Goal: Find specific page/section: Find specific page/section

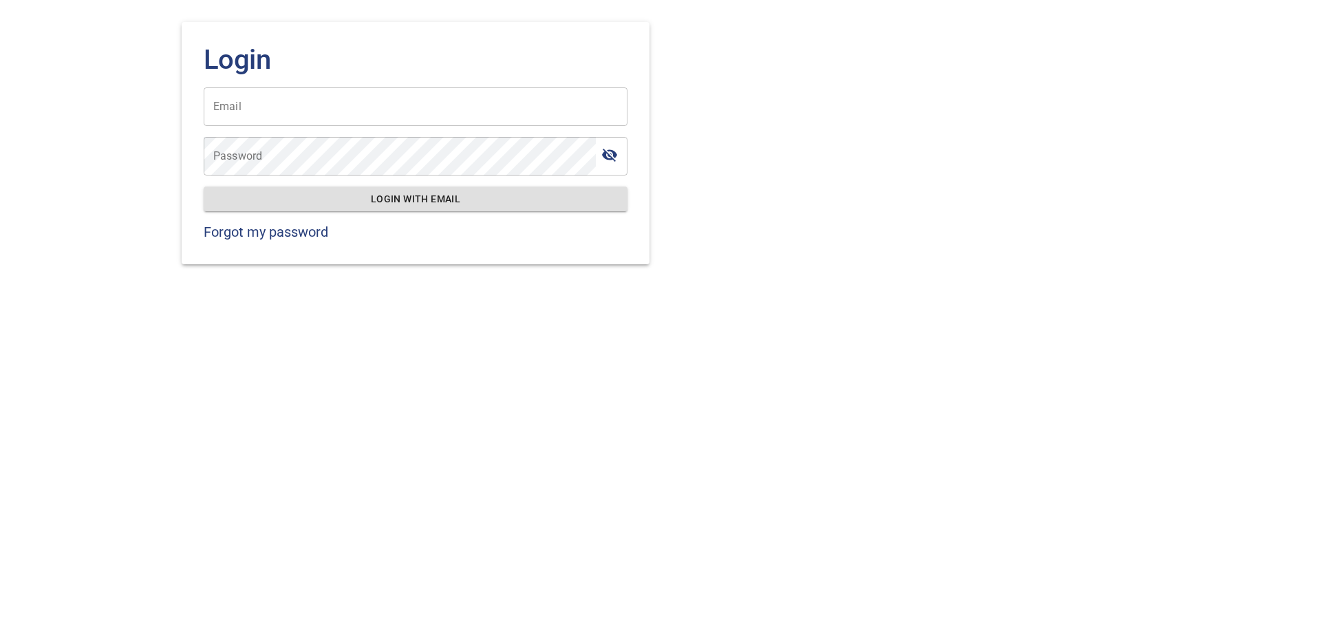
click at [321, 101] on input "Email" at bounding box center [416, 106] width 424 height 39
click at [95, 226] on div "Login Email Email Password Password Login with email Forgot my password" at bounding box center [660, 313] width 1321 height 627
drag, startPoint x: 315, startPoint y: 100, endPoint x: 323, endPoint y: 103, distance: 8.9
click at [315, 100] on input "Email" at bounding box center [416, 106] width 424 height 39
click at [329, 120] on input "Email" at bounding box center [416, 106] width 424 height 39
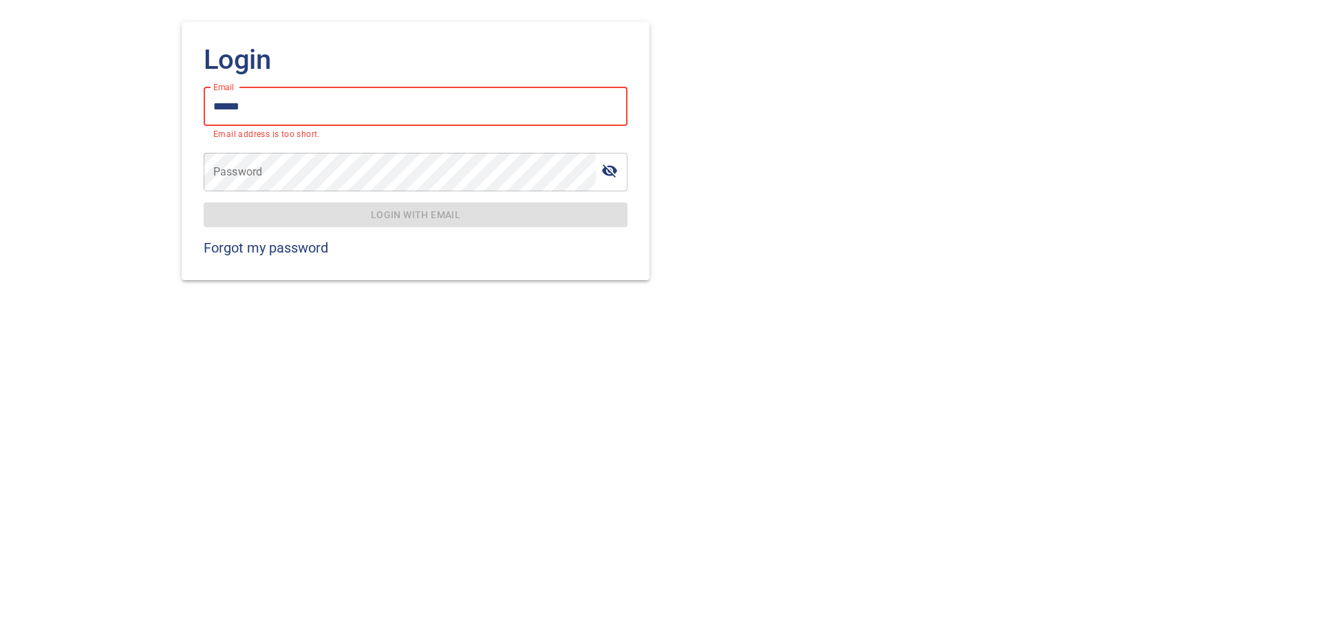
type input "*******"
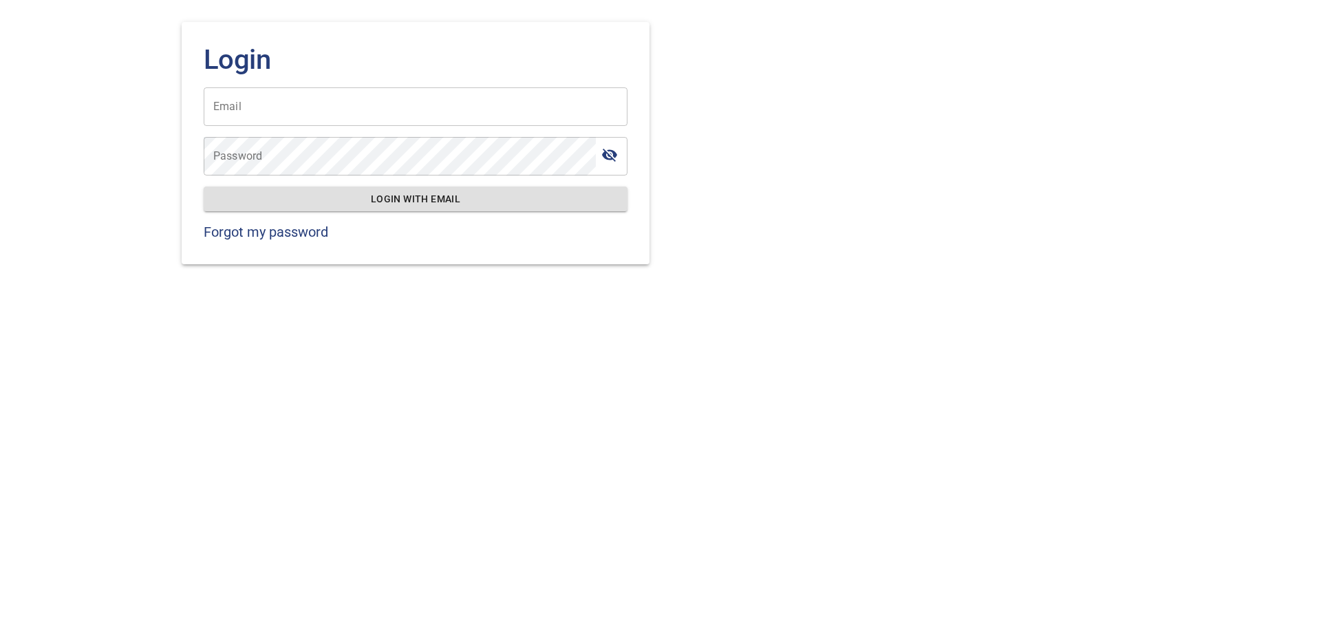
click at [376, 201] on span "Login with email" at bounding box center [416, 199] width 402 height 17
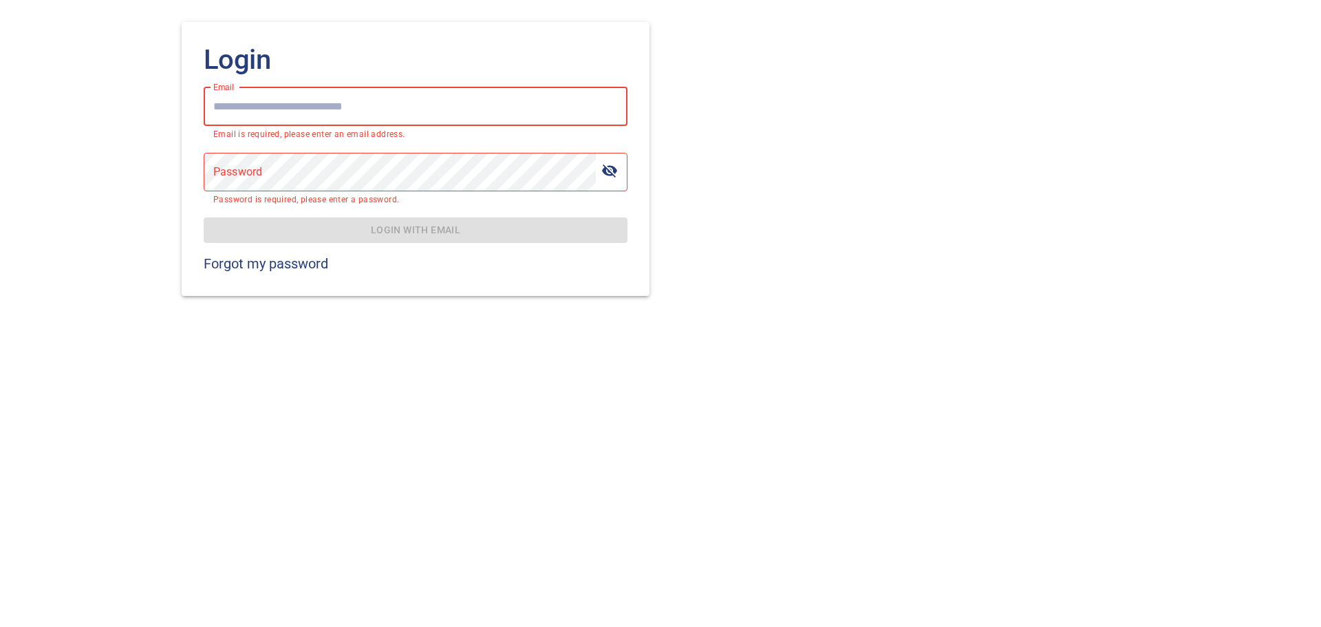
click at [345, 99] on input "Email" at bounding box center [416, 106] width 424 height 39
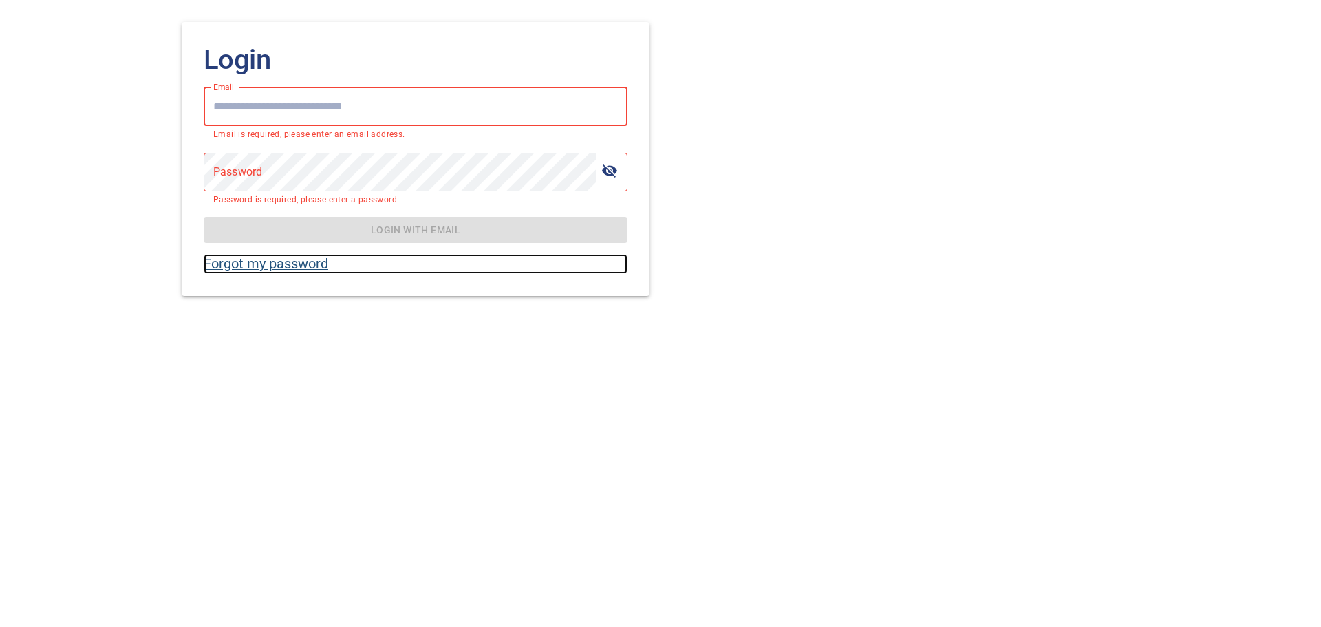
drag, startPoint x: 291, startPoint y: 263, endPoint x: 336, endPoint y: 268, distance: 45.7
click at [292, 261] on link "Forgot my password" at bounding box center [416, 264] width 424 height 20
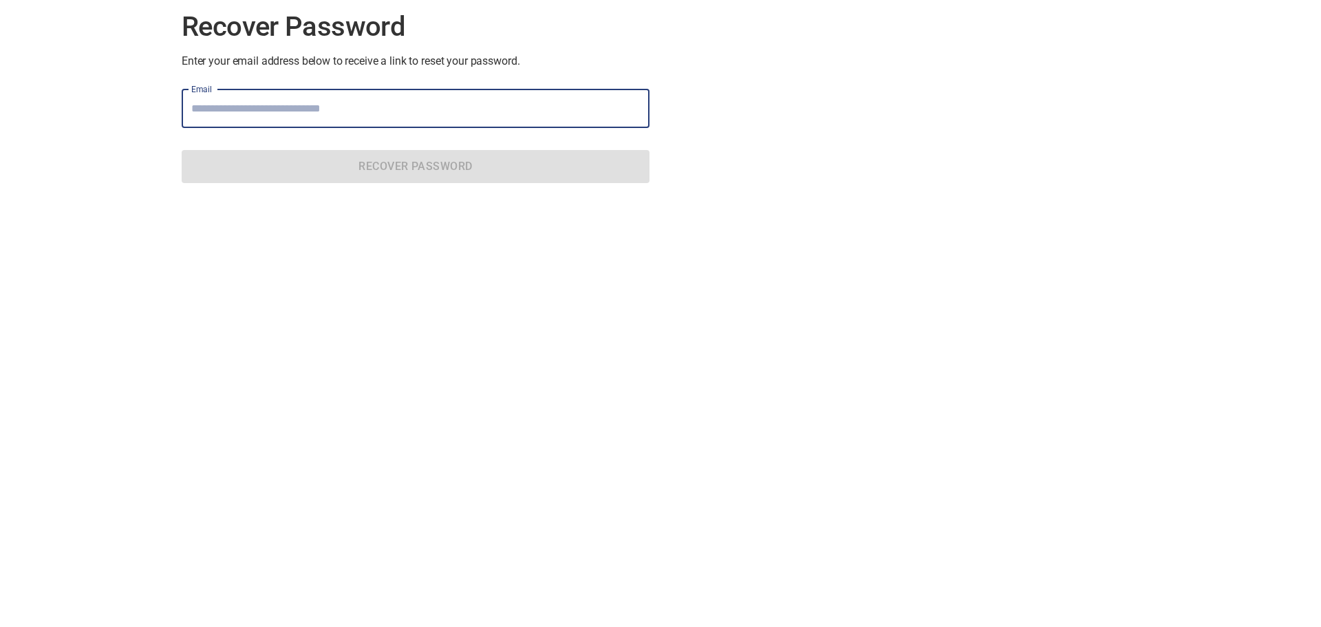
click at [287, 99] on input "Email" at bounding box center [416, 108] width 468 height 39
type input "**********"
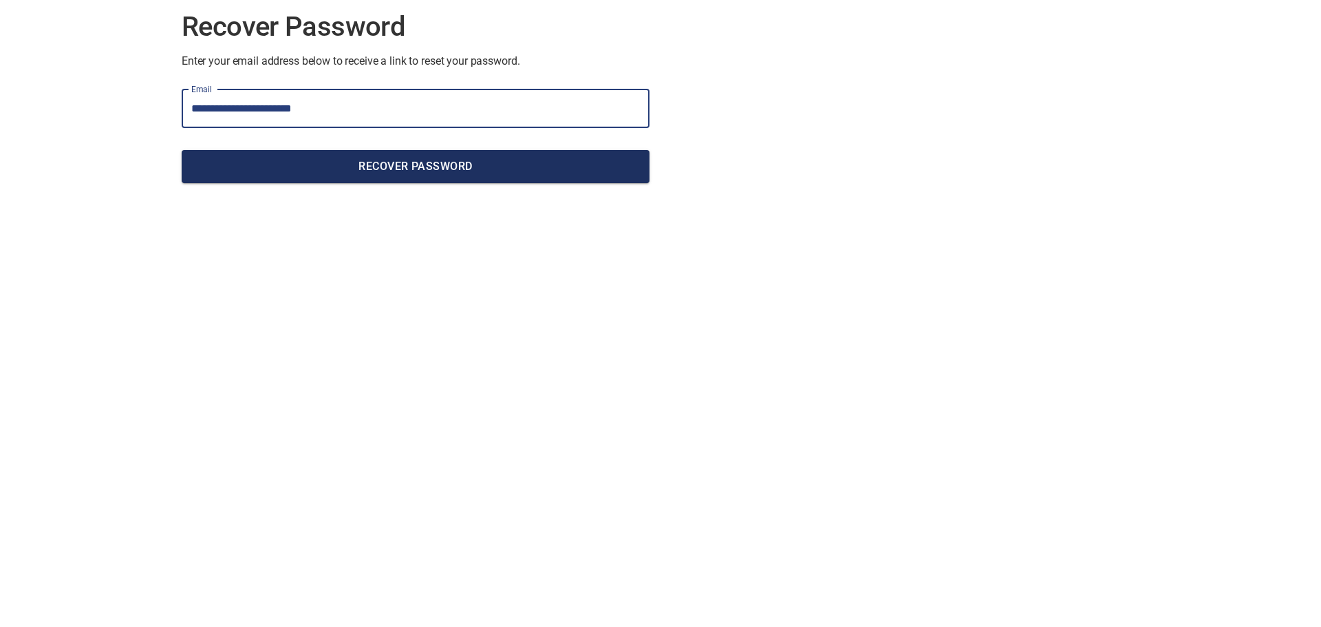
click at [376, 172] on span "Recover Password" at bounding box center [416, 166] width 446 height 19
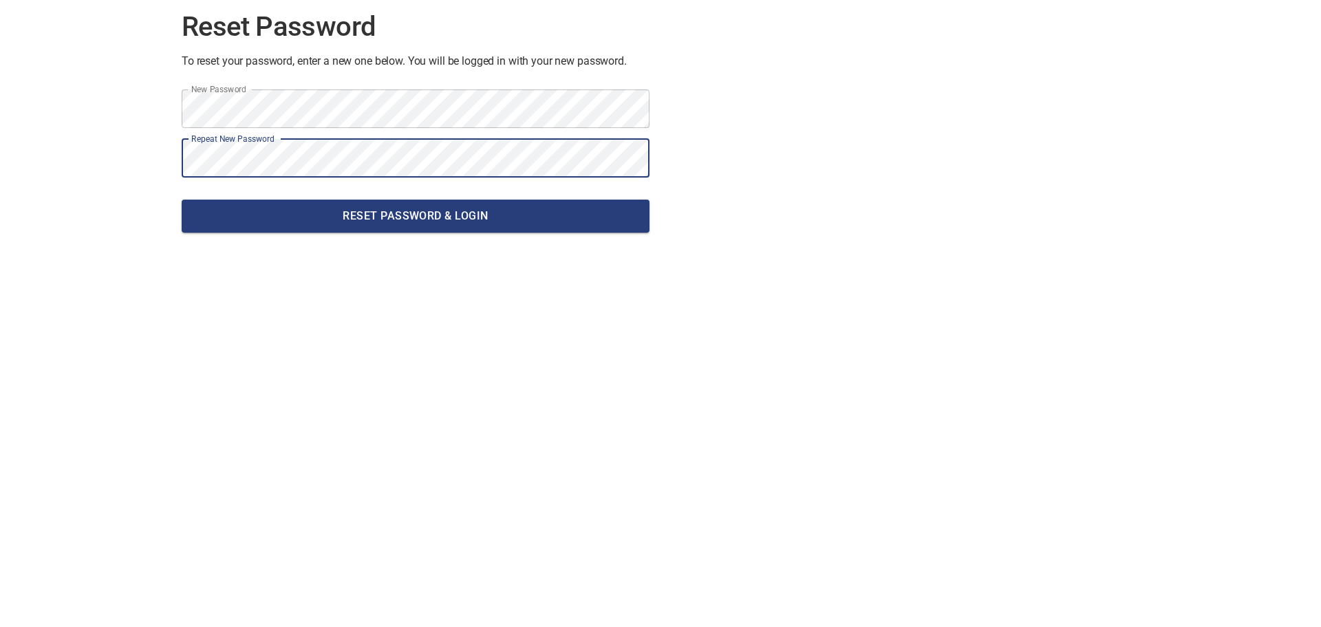
click at [182, 200] on button "Reset Password & Login" at bounding box center [416, 216] width 468 height 33
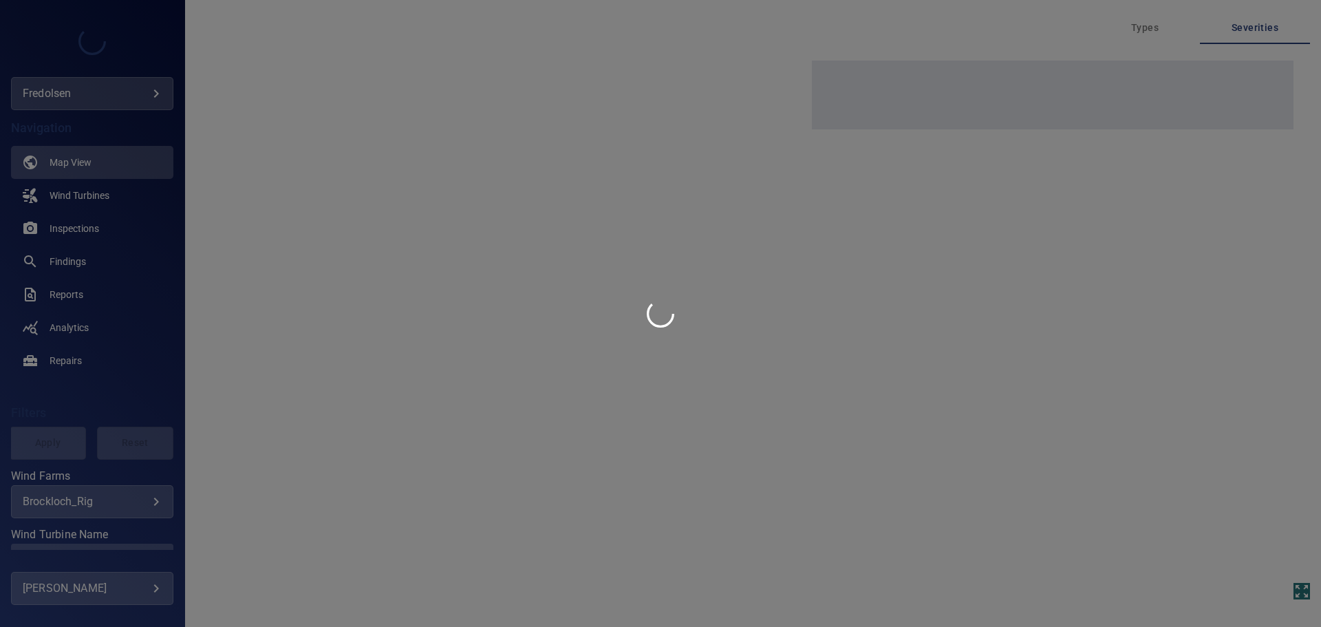
type input "*********"
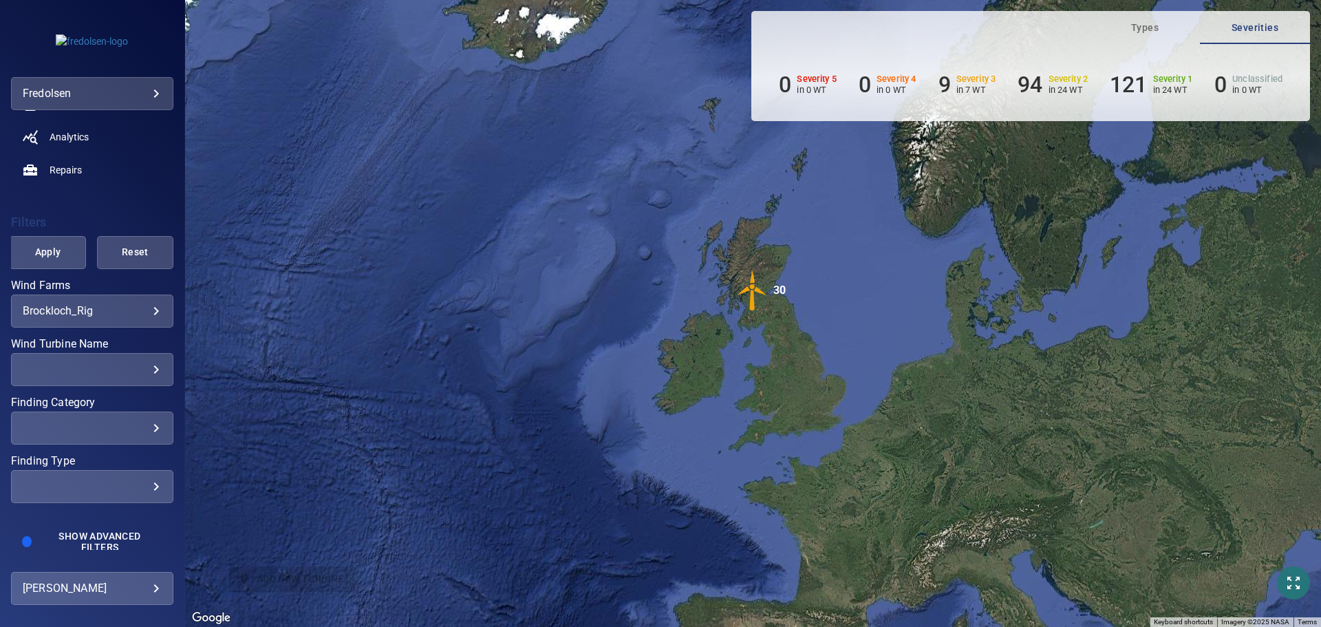
scroll to position [193, 0]
click at [147, 312] on body "**********" at bounding box center [660, 313] width 1321 height 627
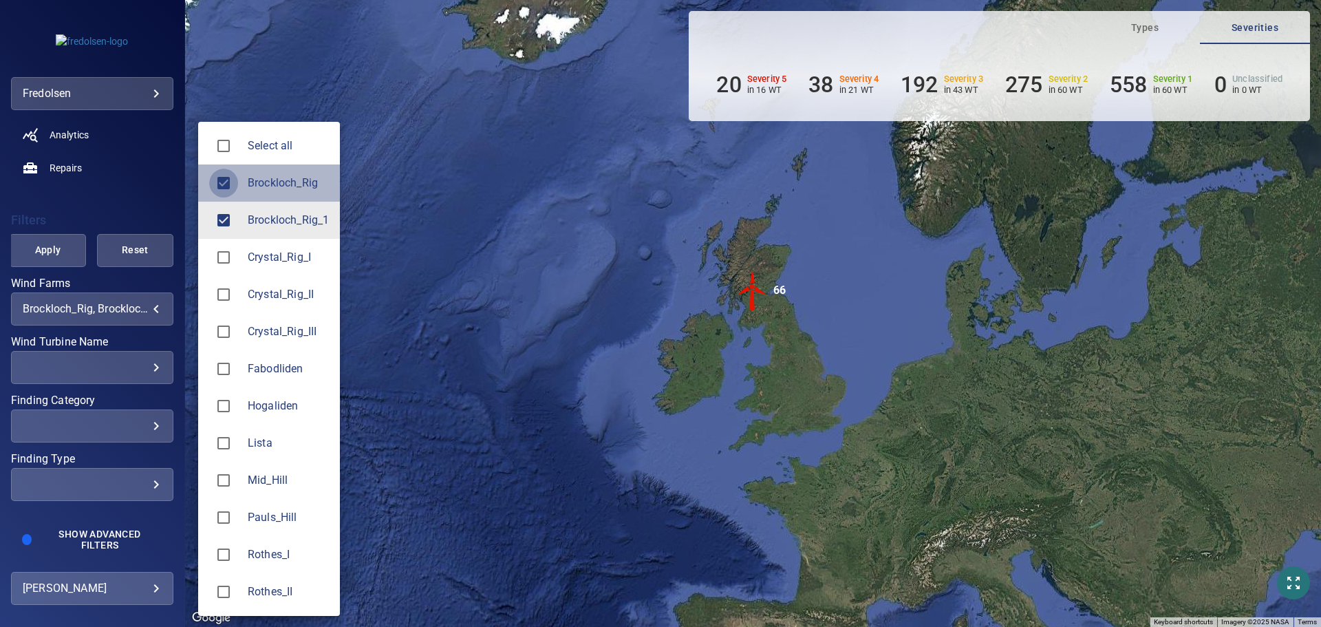
type input "**********"
click at [47, 255] on div at bounding box center [660, 313] width 1321 height 627
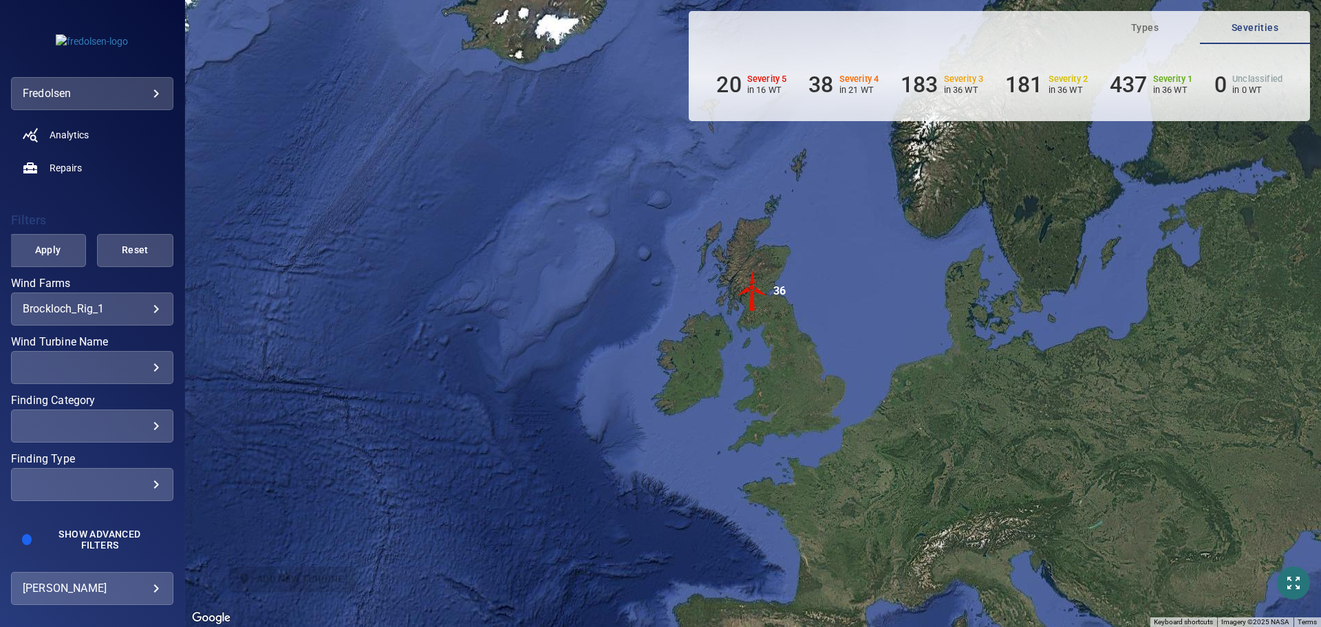
scroll to position [200, 0]
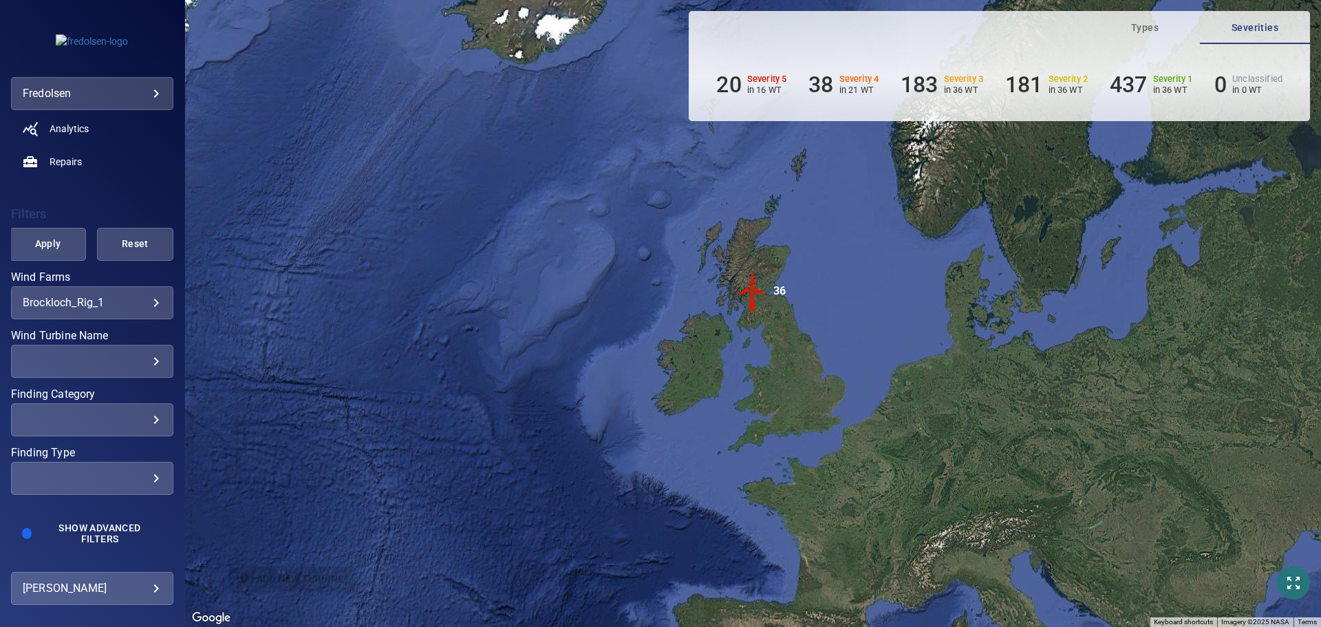
click at [753, 286] on img "36" at bounding box center [752, 290] width 41 height 41
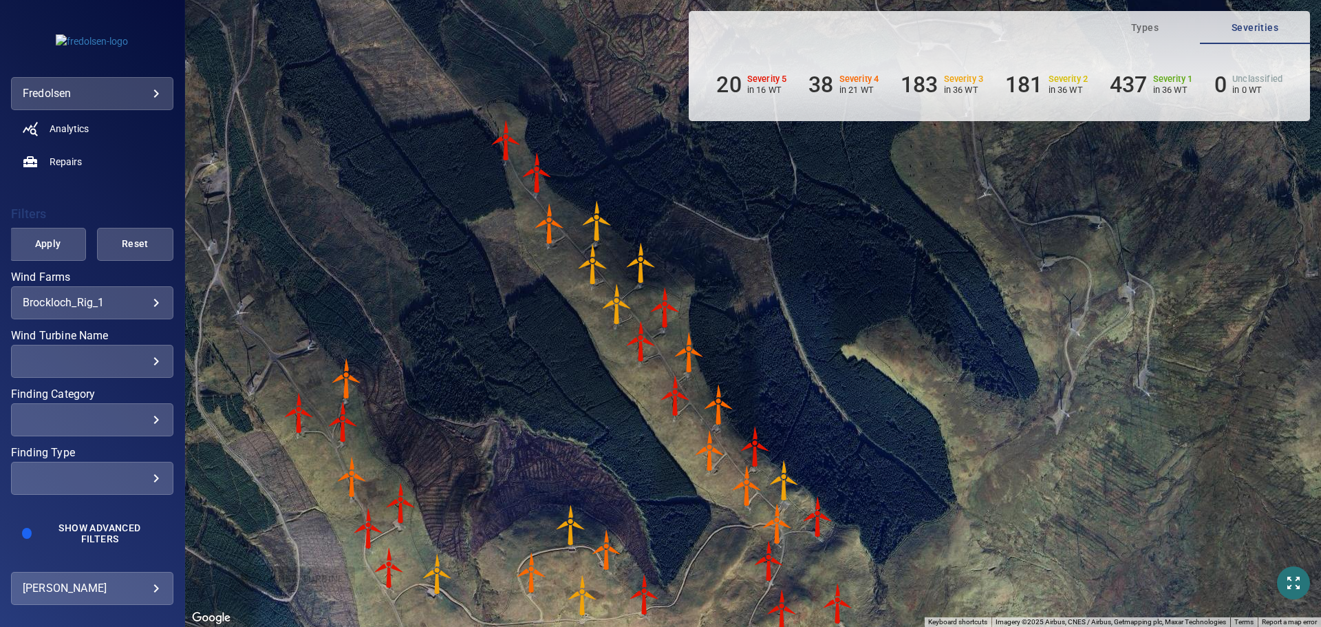
drag, startPoint x: 614, startPoint y: 335, endPoint x: 500, endPoint y: 391, distance: 127.7
click at [500, 391] on div "To navigate, press the arrow keys. To activate drag with keyboard, press Alt + …" at bounding box center [753, 313] width 1136 height 627
click at [507, 132] on img "G01" at bounding box center [506, 140] width 41 height 41
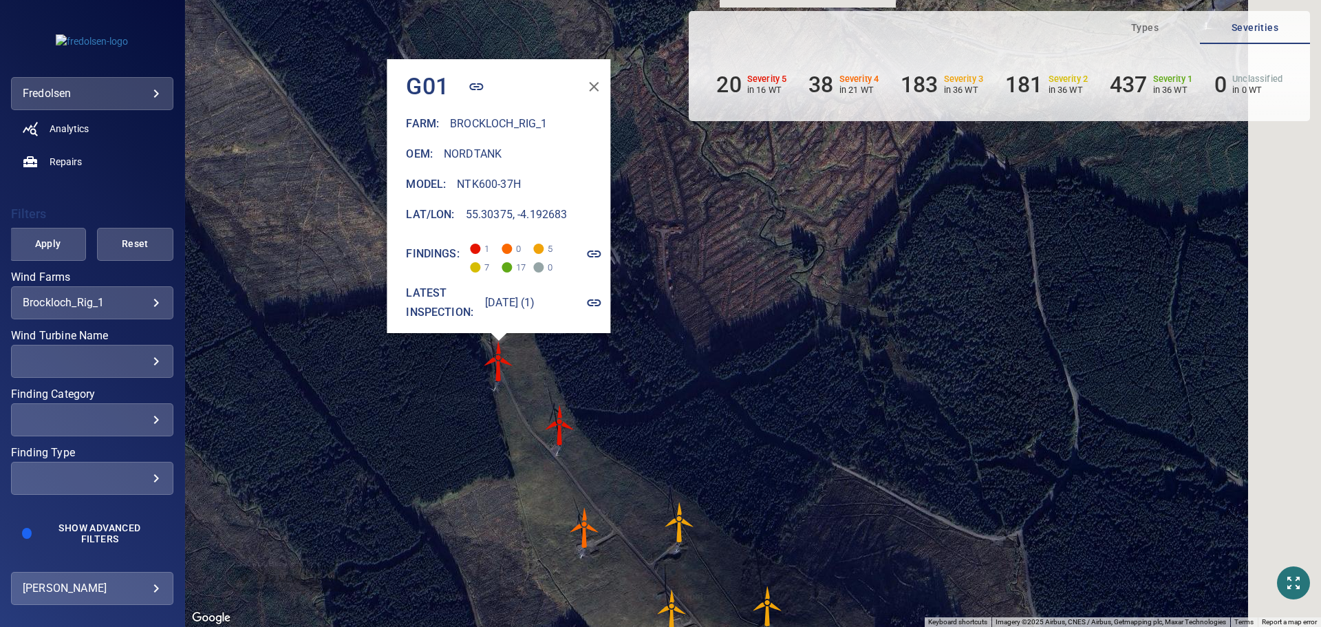
drag, startPoint x: 606, startPoint y: 362, endPoint x: 375, endPoint y: 374, distance: 230.8
click at [375, 374] on div "To activate drag with keyboard, press Alt + Enter. Once in keyboard drag state,…" at bounding box center [753, 313] width 1136 height 627
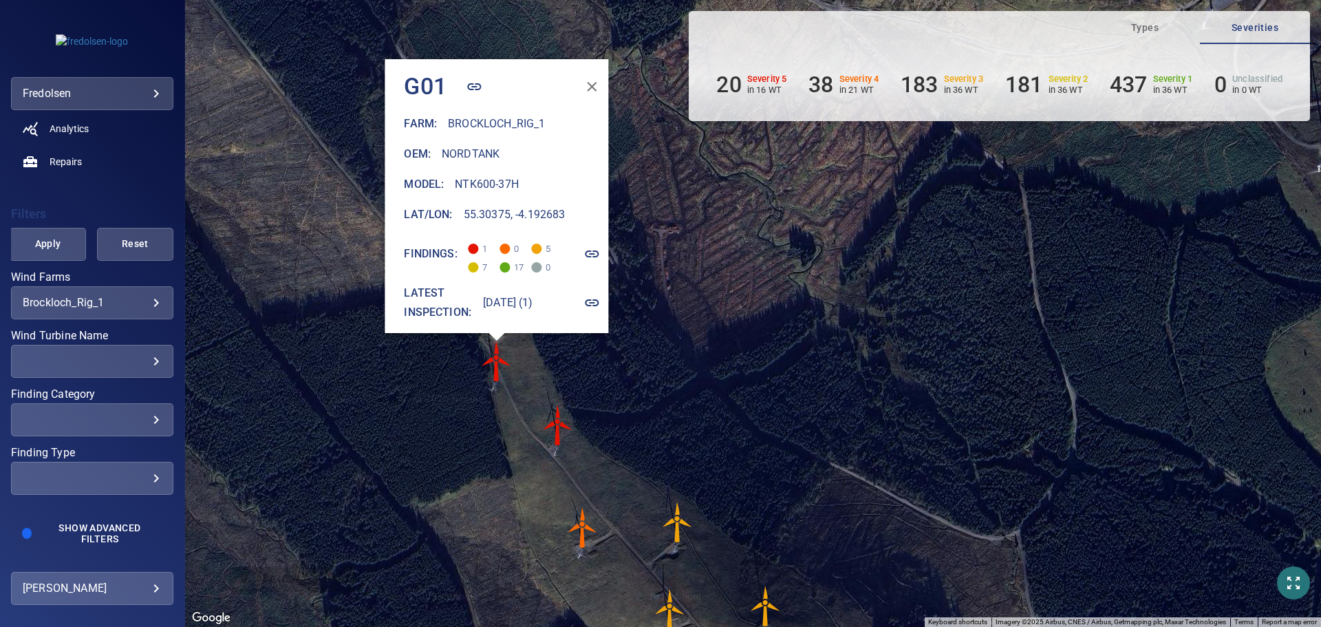
drag, startPoint x: 745, startPoint y: 354, endPoint x: 720, endPoint y: 352, distance: 24.9
click at [721, 352] on div "To activate drag with keyboard, press Alt + Enter. Once in keyboard drag state,…" at bounding box center [753, 313] width 1136 height 627
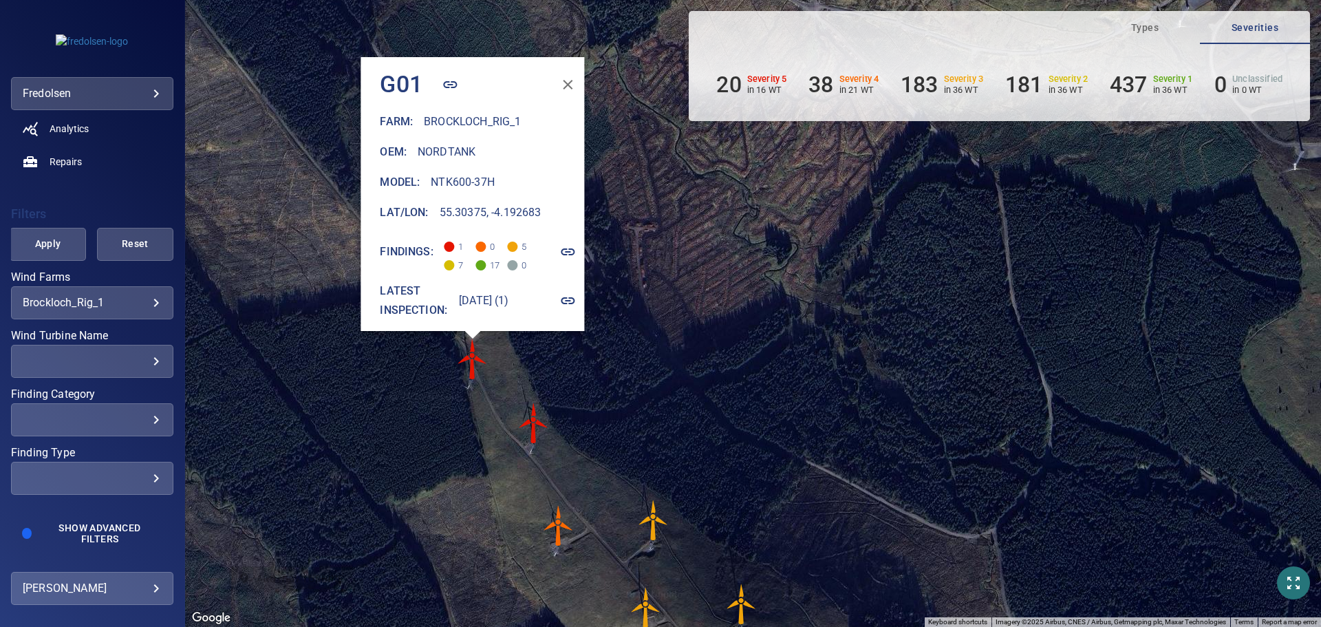
click at [535, 420] on img "G02" at bounding box center [533, 423] width 41 height 41
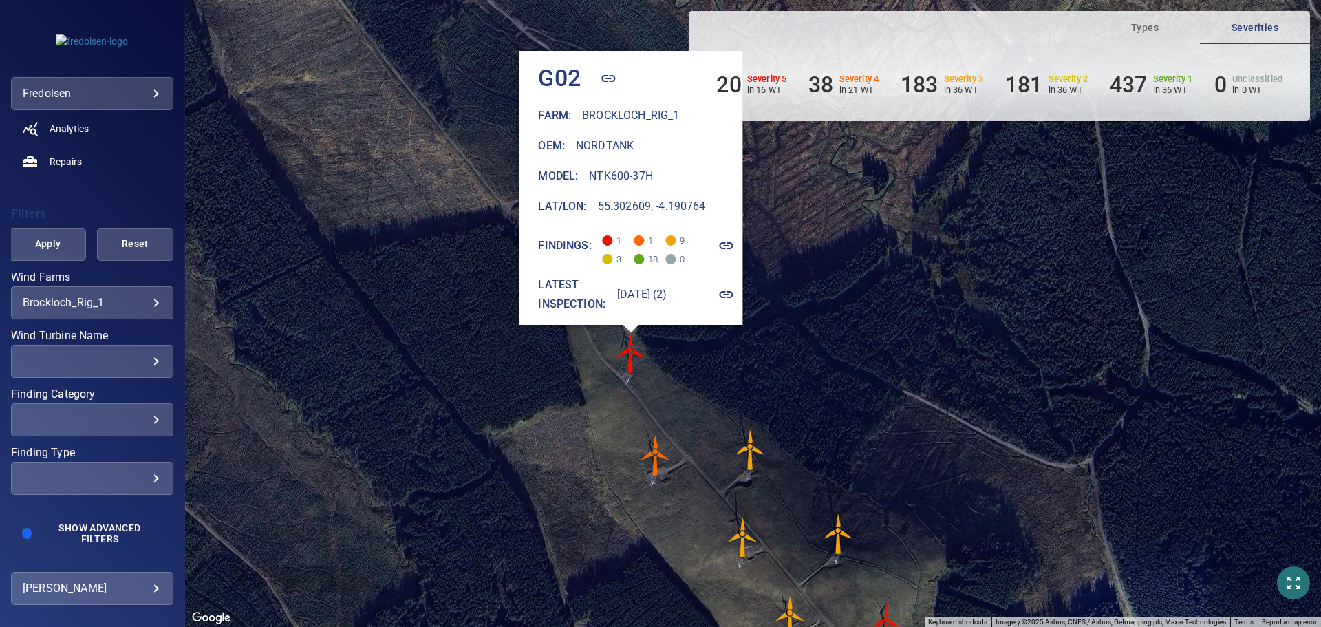
drag, startPoint x: 687, startPoint y: 442, endPoint x: 491, endPoint y: 440, distance: 196.1
click at [491, 440] on div "To activate drag with keyboard, press Alt + Enter. Once in keyboard drag state,…" at bounding box center [753, 313] width 1136 height 627
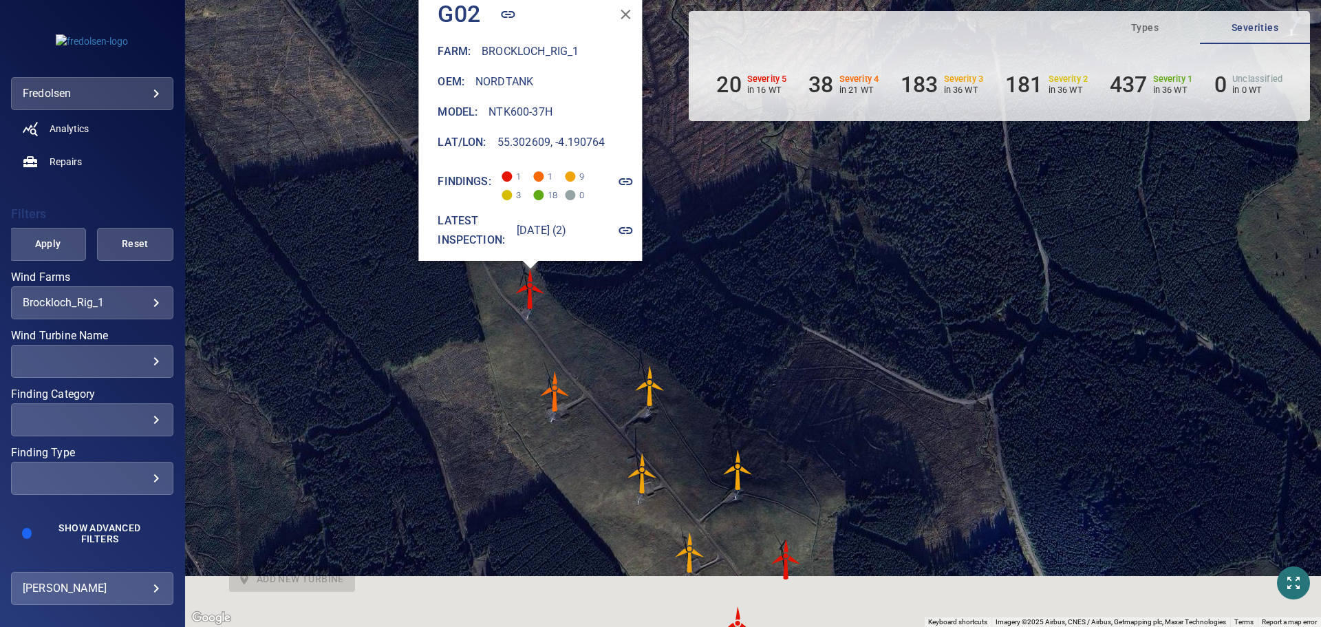
drag, startPoint x: 764, startPoint y: 288, endPoint x: 695, endPoint y: 216, distance: 100.2
click at [696, 216] on div "To activate drag with keyboard, press Alt + Enter. Once in keyboard drag state,…" at bounding box center [753, 313] width 1136 height 627
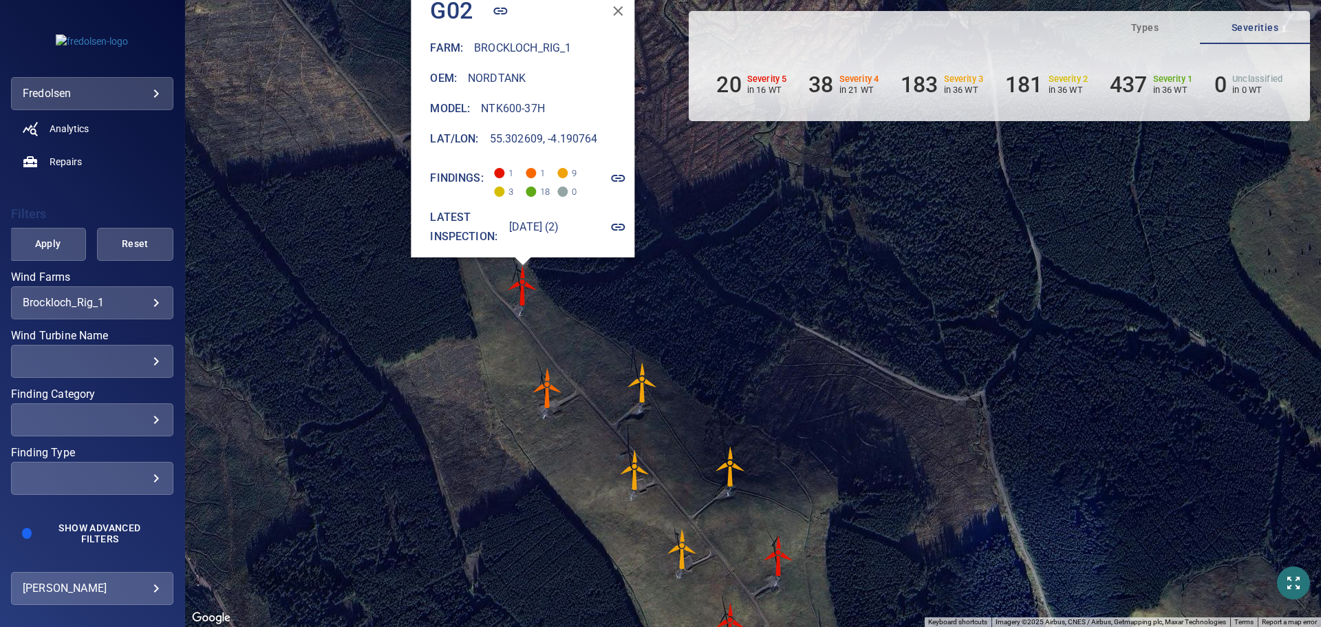
drag, startPoint x: 671, startPoint y: 249, endPoint x: 698, endPoint y: 378, distance: 131.4
click at [707, 385] on div "To activate drag with keyboard, press Alt + Enter. Once in keyboard drag state,…" at bounding box center [753, 313] width 1136 height 627
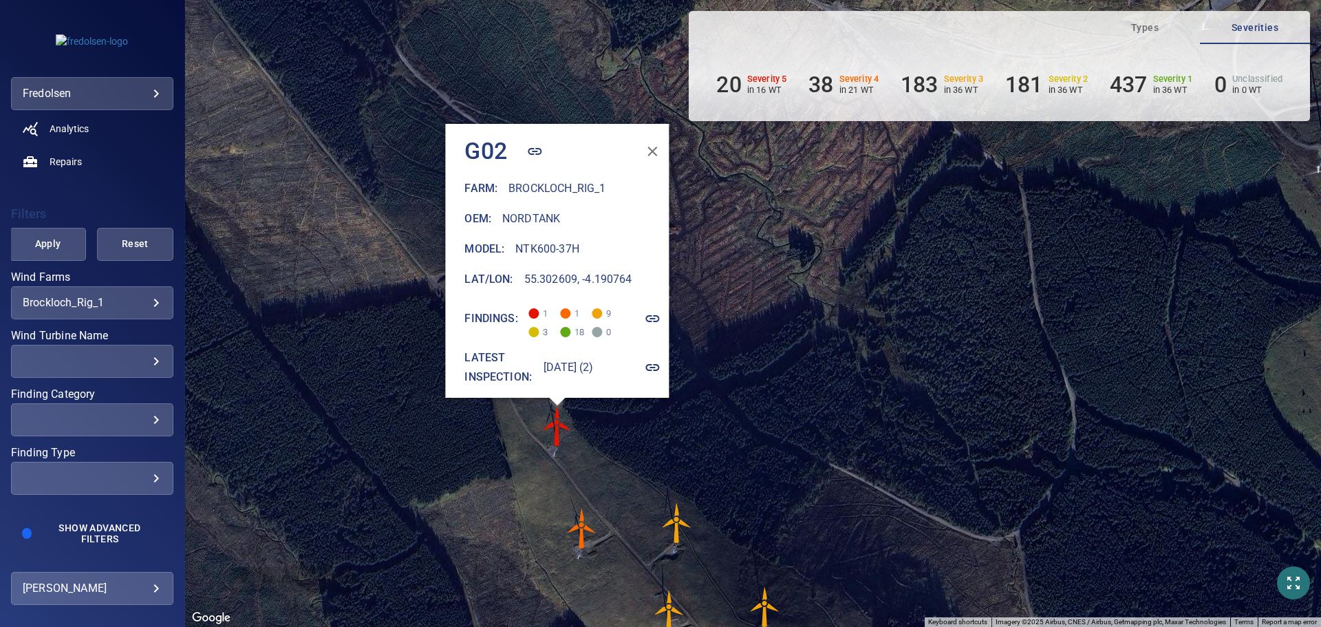
drag, startPoint x: 901, startPoint y: 489, endPoint x: 899, endPoint y: 482, distance: 7.7
click at [903, 486] on div "To activate drag with keyboard, press Alt + Enter. Once in keyboard drag state,…" at bounding box center [753, 313] width 1136 height 627
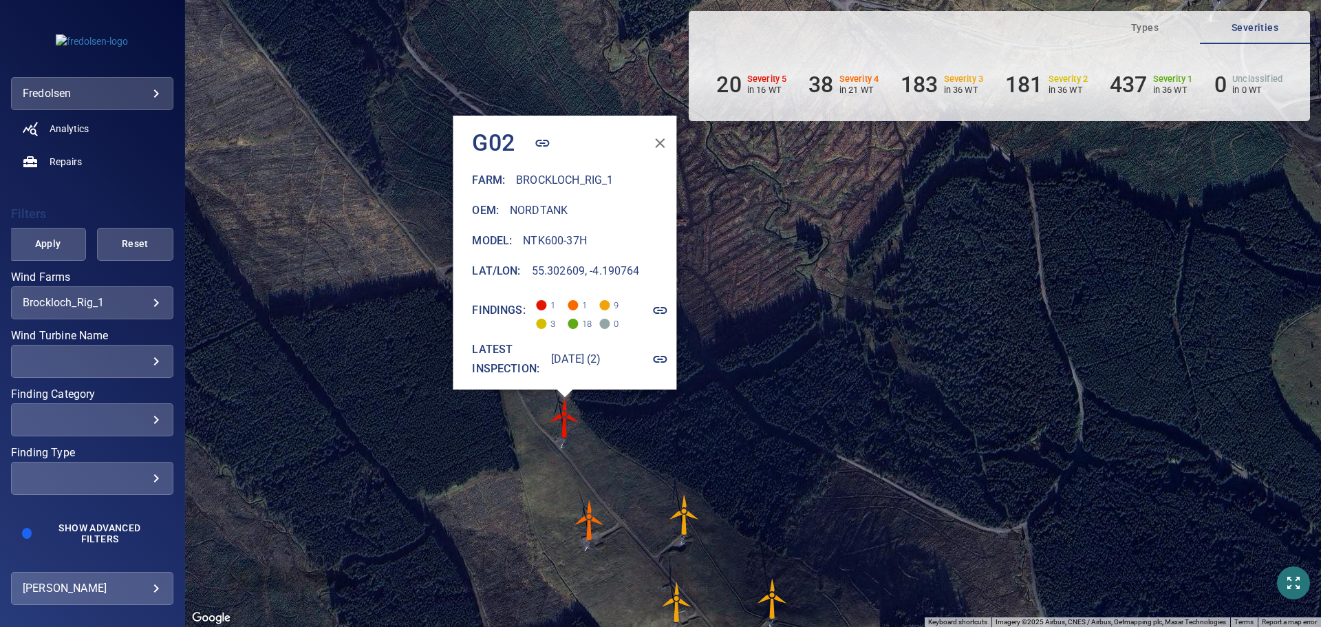
click at [674, 133] on button "button" at bounding box center [660, 143] width 33 height 33
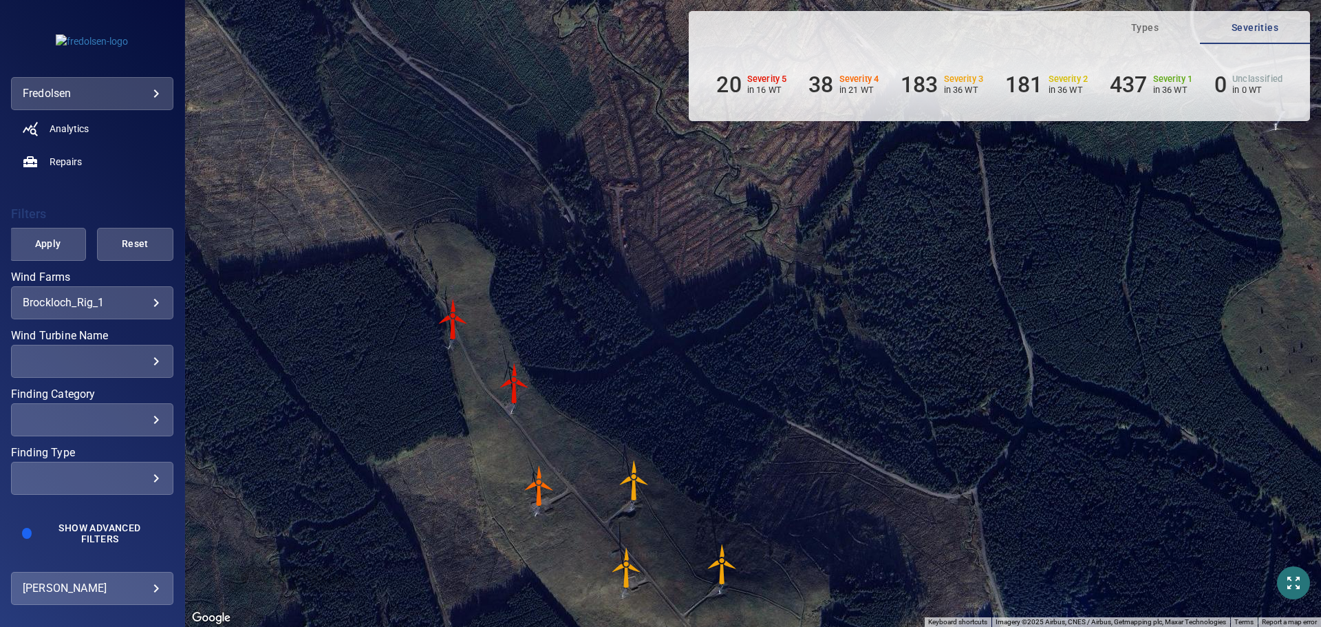
drag, startPoint x: 715, startPoint y: 383, endPoint x: 590, endPoint y: 314, distance: 142.6
click at [639, 315] on div "To activate drag with keyboard, press Alt + Enter. Once in keyboard drag state,…" at bounding box center [753, 313] width 1136 height 627
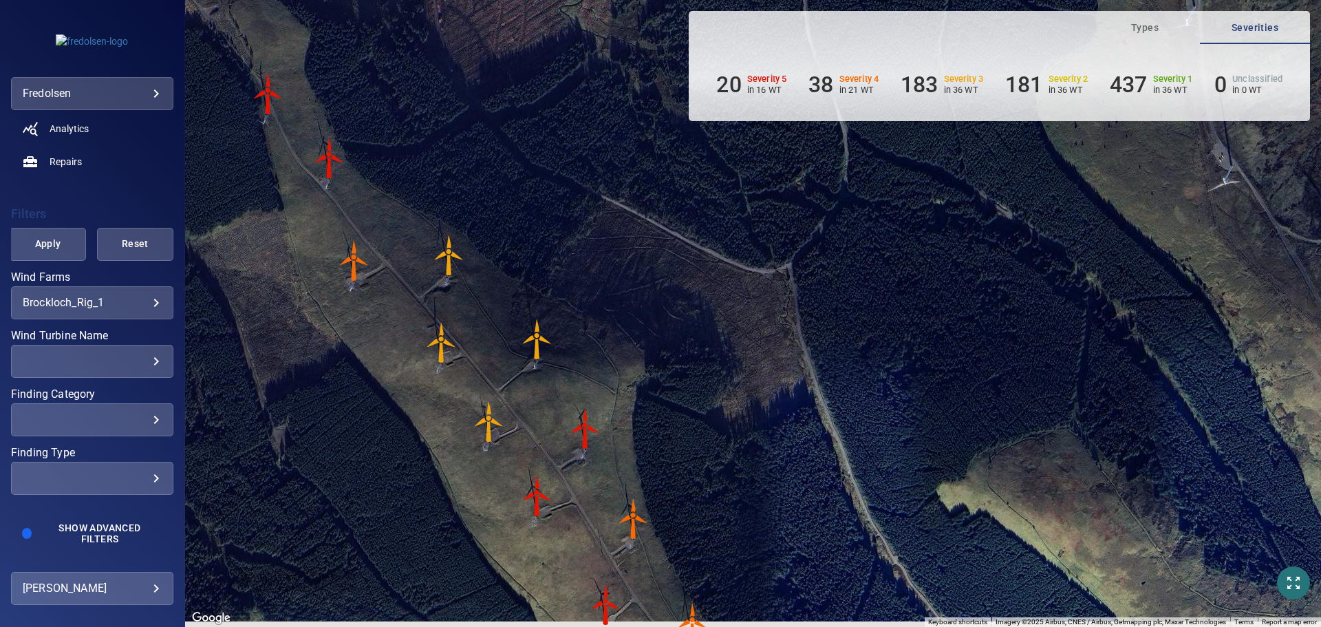
drag, startPoint x: 544, startPoint y: 301, endPoint x: 455, endPoint y: 161, distance: 165.9
click at [450, 157] on div "To activate drag with keyboard, press Alt + Enter. Once in keyboard drag state,…" at bounding box center [753, 313] width 1136 height 627
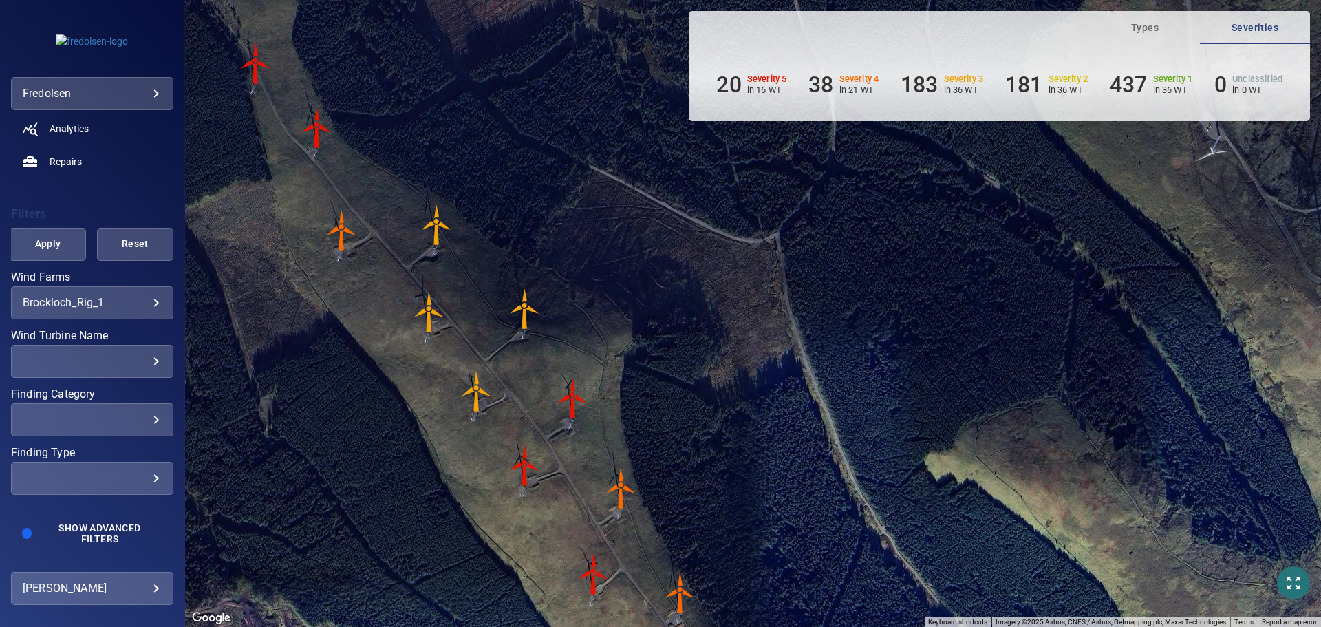
click at [253, 58] on img "G01" at bounding box center [255, 63] width 41 height 41
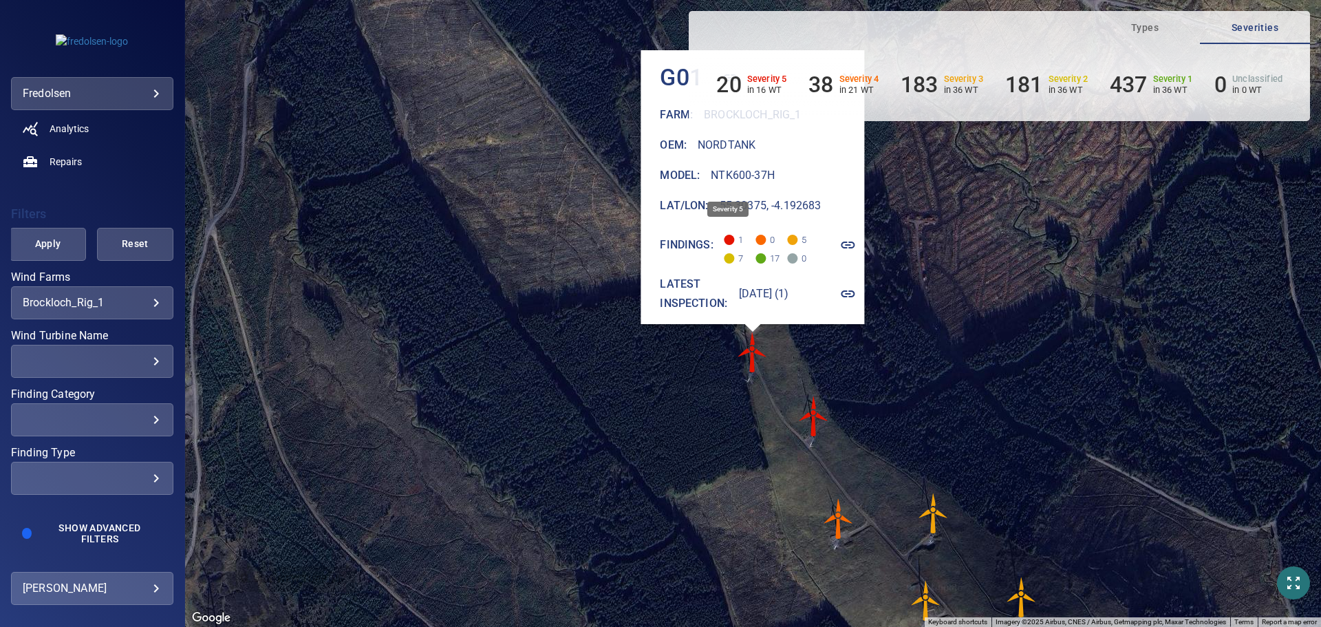
click at [725, 235] on span at bounding box center [730, 240] width 10 height 10
click at [767, 288] on h6 "3 Jul 2025 (1)" at bounding box center [764, 293] width 50 height 19
click at [756, 284] on h6 "3 Jul 2025 (1)" at bounding box center [764, 293] width 50 height 19
click at [849, 286] on icon "button" at bounding box center [848, 294] width 17 height 17
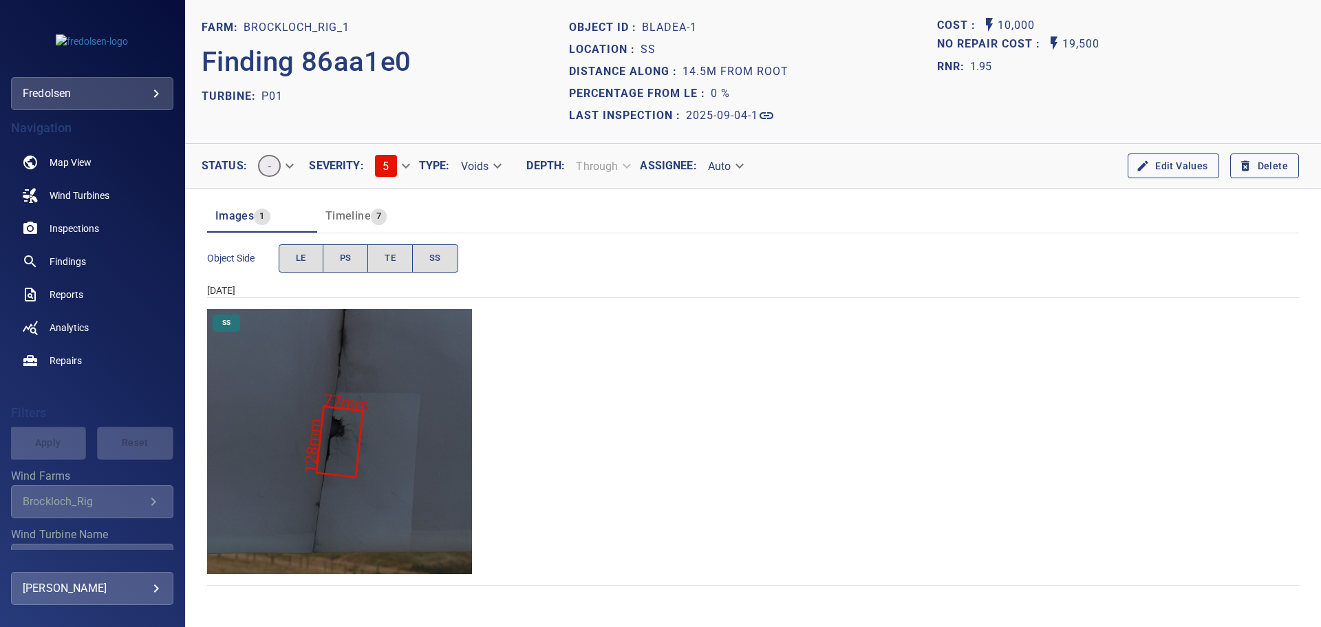
click at [720, 405] on div "SS" at bounding box center [753, 441] width 1092 height 265
click at [759, 437] on div "SS" at bounding box center [753, 441] width 1092 height 265
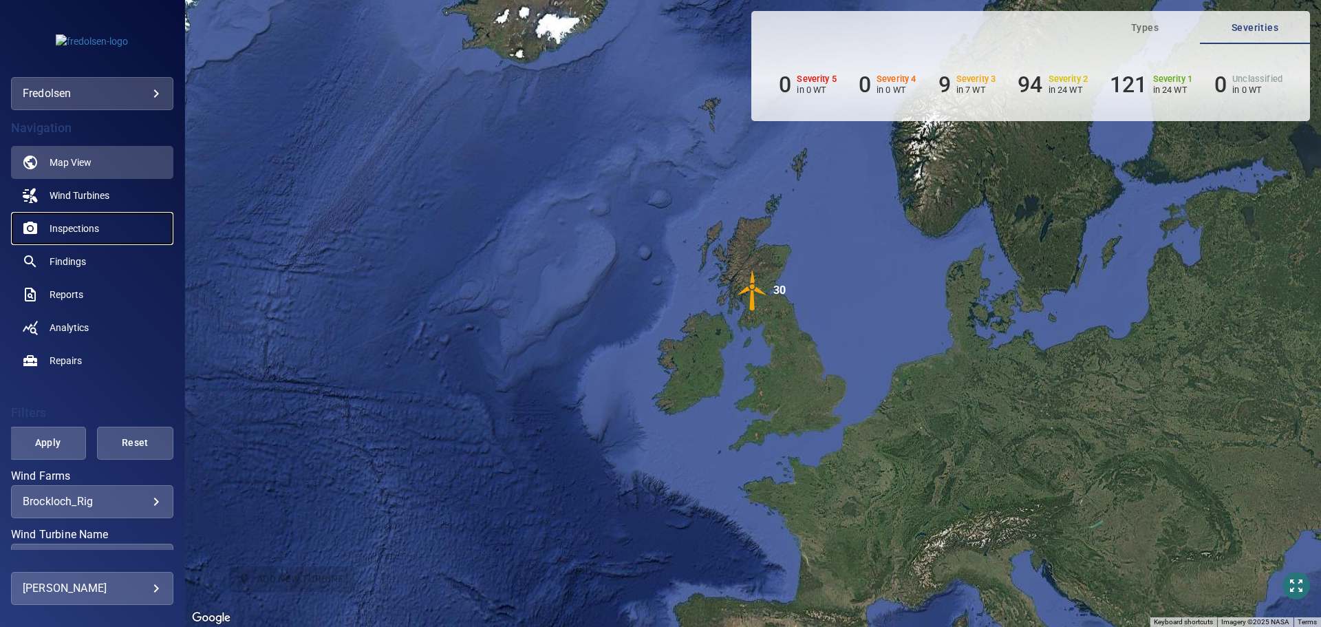
click at [99, 224] on span "Inspections" at bounding box center [75, 229] width 50 height 14
